Goal: Task Accomplishment & Management: Use online tool/utility

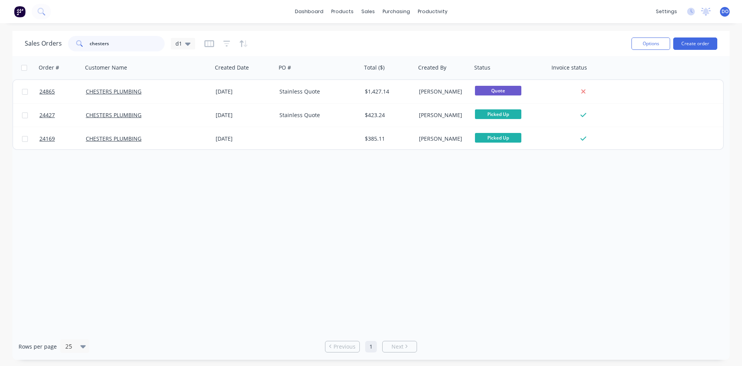
drag, startPoint x: 127, startPoint y: 41, endPoint x: 59, endPoint y: 44, distance: 68.1
click at [90, 44] on input "chesters" at bounding box center [127, 43] width 75 height 15
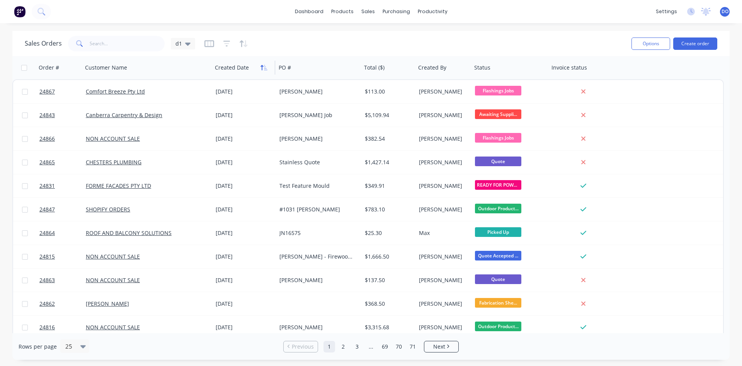
click at [262, 71] on button "button" at bounding box center [264, 68] width 12 height 12
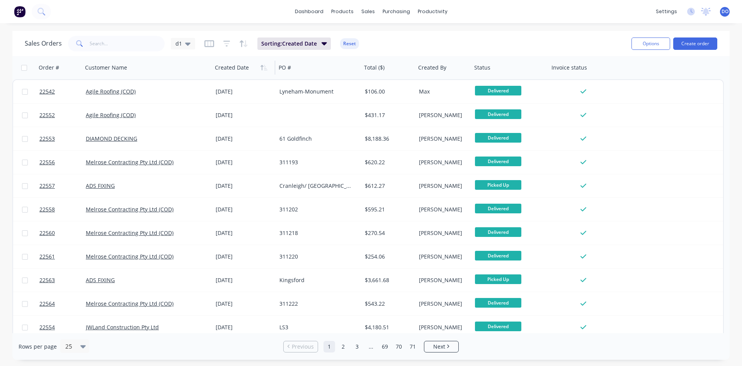
click at [262, 71] on button "button" at bounding box center [264, 68] width 12 height 12
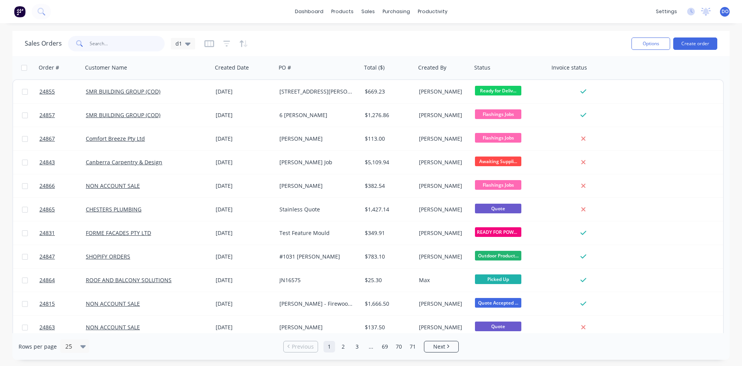
click at [112, 46] on input "text" at bounding box center [127, 43] width 75 height 15
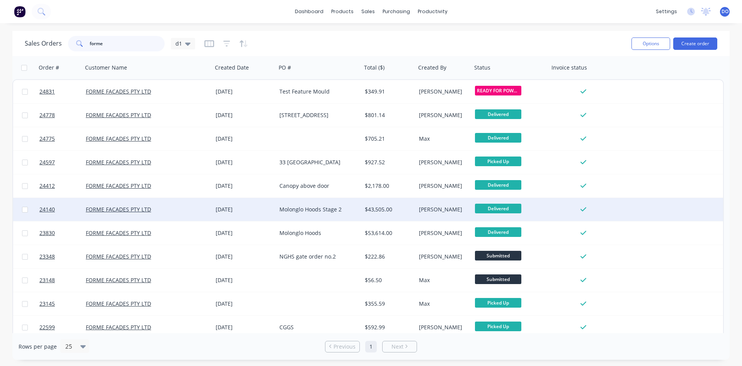
scroll to position [29, 0]
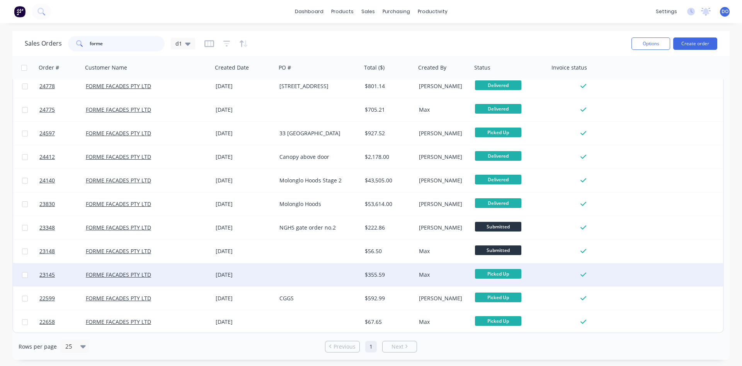
type input "forme"
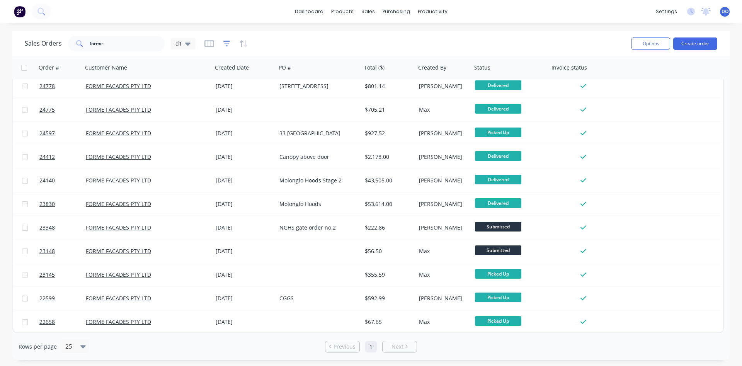
click at [225, 44] on icon "button" at bounding box center [226, 44] width 7 height 8
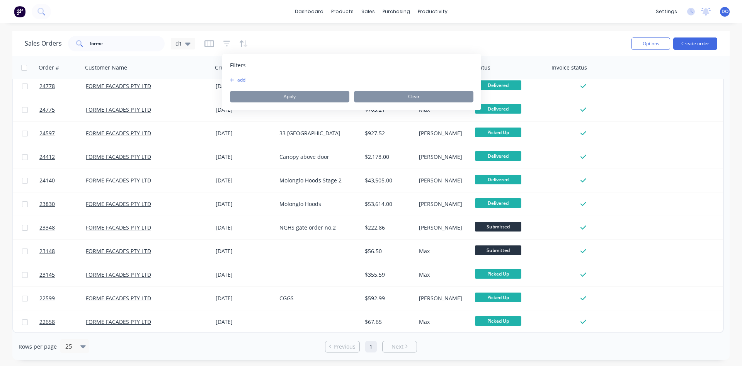
click at [234, 79] on button "add" at bounding box center [239, 80] width 19 height 6
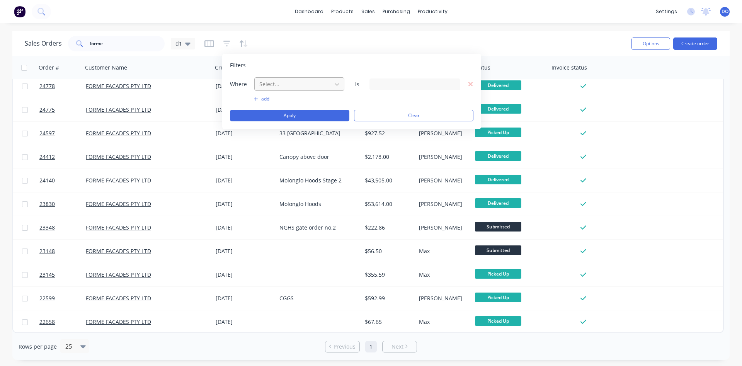
click at [286, 84] on div at bounding box center [293, 84] width 69 height 10
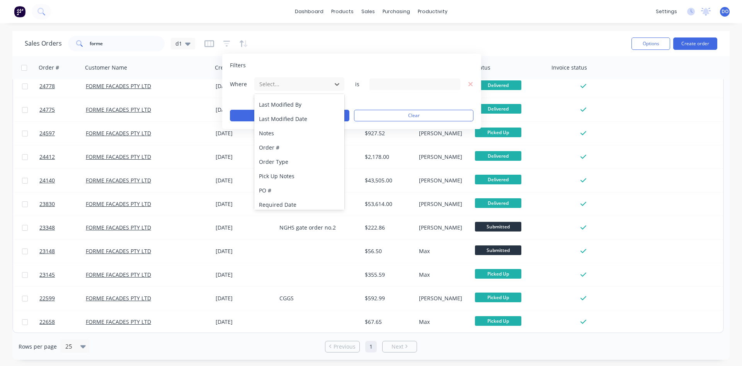
scroll to position [187, 0]
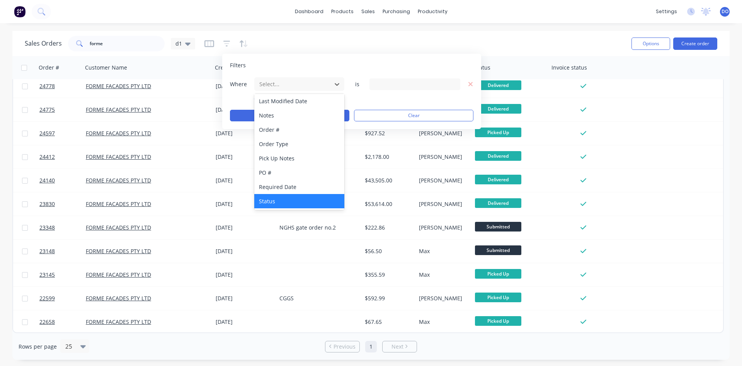
click at [286, 201] on div "Status" at bounding box center [299, 201] width 90 height 14
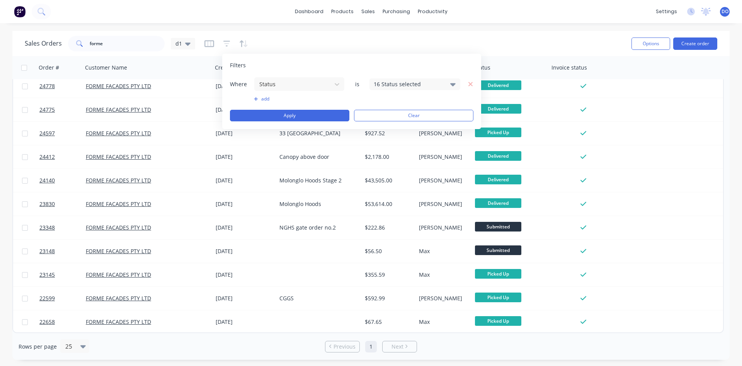
click at [453, 86] on icon at bounding box center [452, 84] width 5 height 9
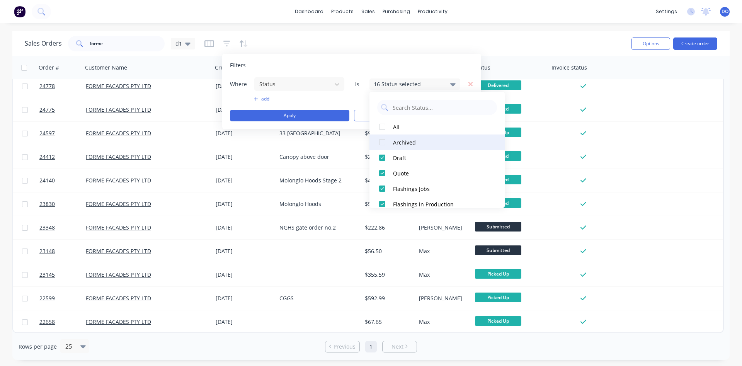
click at [403, 146] on div "Archived" at bounding box center [439, 142] width 93 height 8
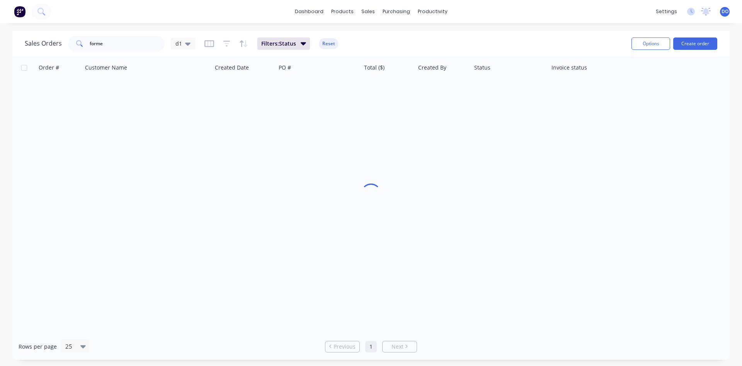
click at [631, 157] on div "Order # Customer Name Created Date PO # Total ($) Created By Status Invoice sta…" at bounding box center [371, 194] width 718 height 277
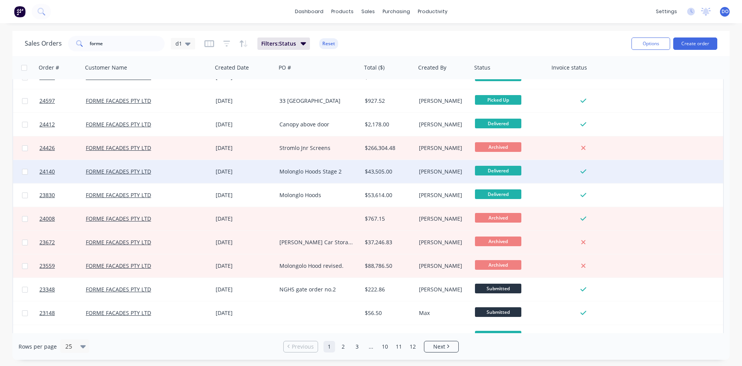
scroll to position [88, 0]
